Goal: Task Accomplishment & Management: Manage account settings

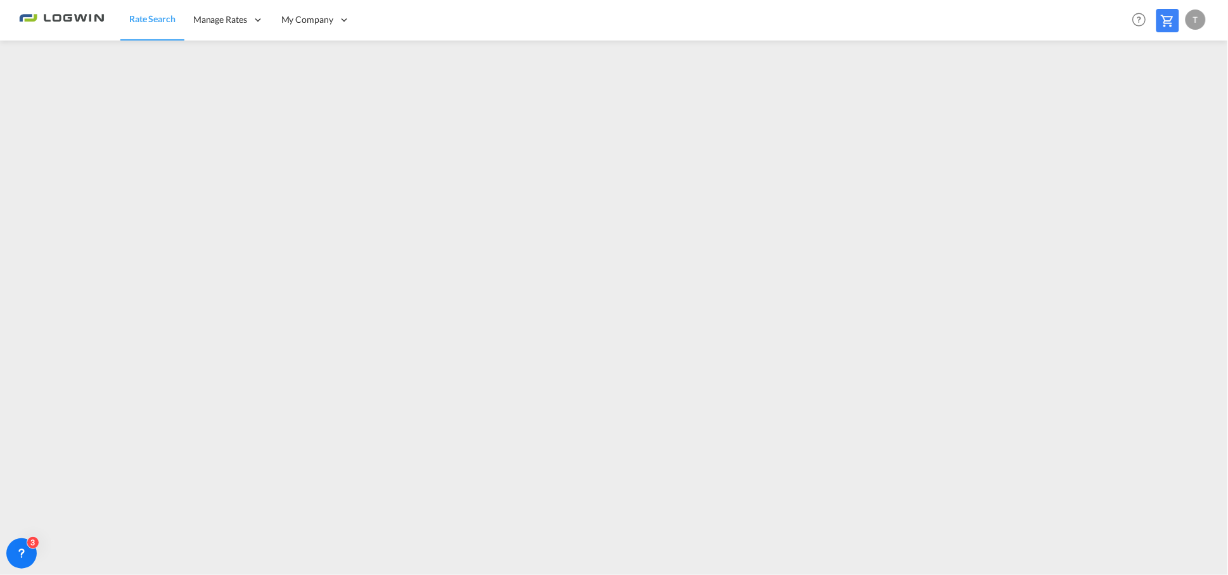
click at [1199, 20] on div "T" at bounding box center [1195, 20] width 20 height 20
click at [1164, 103] on button "Logout" at bounding box center [1181, 96] width 82 height 25
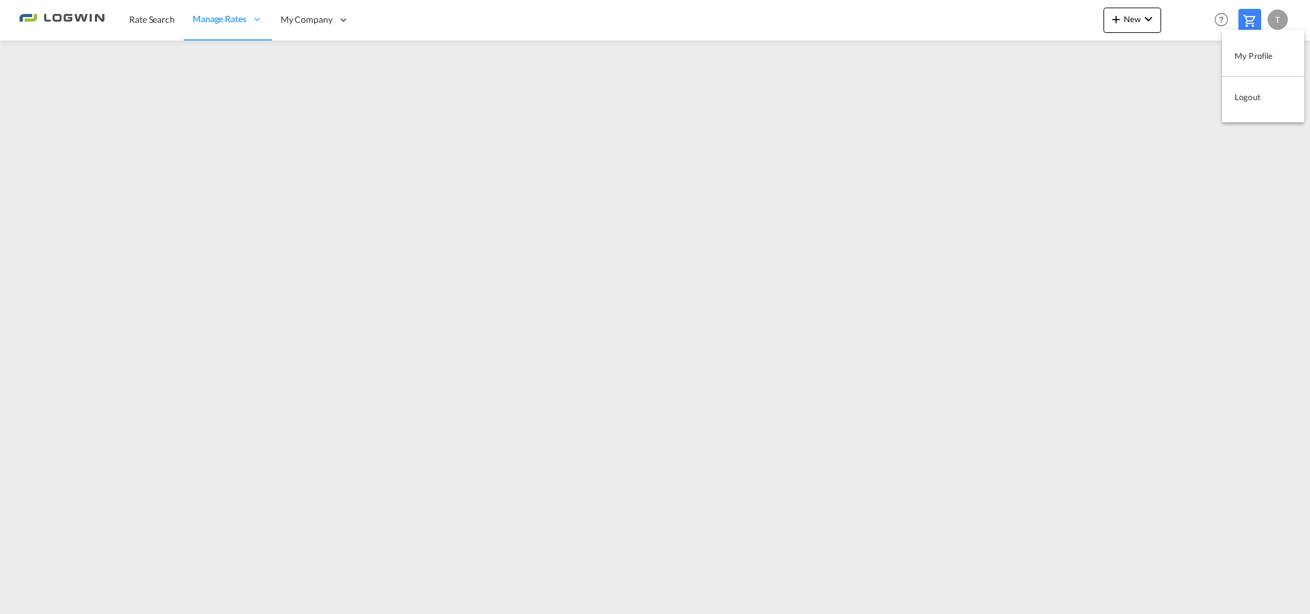
click at [1250, 94] on button "Logout" at bounding box center [1263, 96] width 82 height 25
